Goal: Browse casually

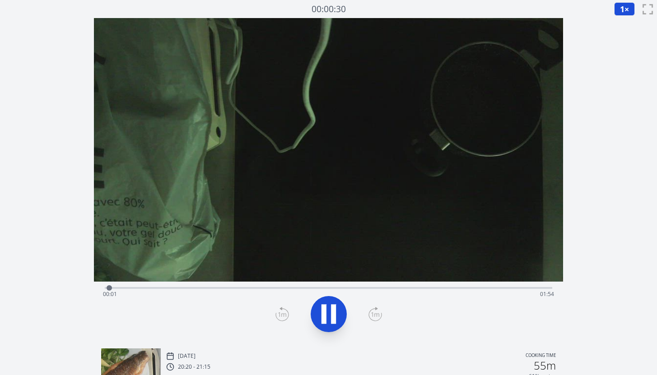
click at [259, 287] on div "Time elapsed: 00:01 Time remaining: 01:54" at bounding box center [328, 294] width 451 height 14
click at [305, 288] on div "Time elapsed: 00:39 Time remaining: 01:15" at bounding box center [328, 294] width 451 height 14
click at [342, 289] on div "Time elapsed: 00:51 Time remaining: 01:03" at bounding box center [328, 294] width 451 height 14
click at [378, 289] on div "Time elapsed: 01:01 Time remaining: 00:53" at bounding box center [328, 294] width 451 height 14
click at [412, 291] on div "Time elapsed: 01:10 Time remaining: 00:45" at bounding box center [328, 294] width 451 height 14
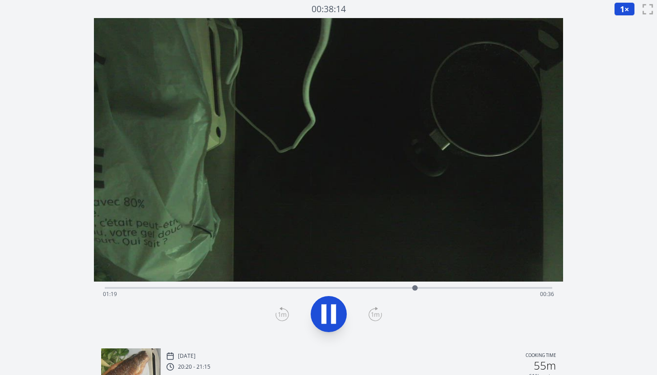
click at [440, 292] on div "Time elapsed: 01:19 Time remaining: 00:36" at bounding box center [328, 294] width 451 height 14
drag, startPoint x: 442, startPoint y: 286, endPoint x: 172, endPoint y: 292, distance: 269.5
click at [172, 292] on div at bounding box center [173, 288] width 14 height 14
